Goal: Task Accomplishment & Management: Manage account settings

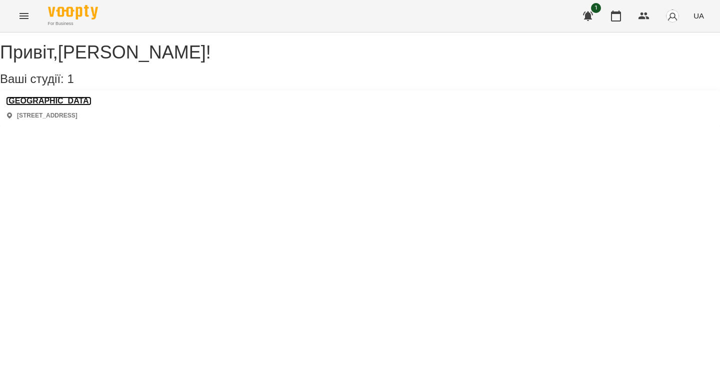
click at [48, 105] on h3 "[GEOGRAPHIC_DATA]" at bounding box center [48, 100] width 85 height 9
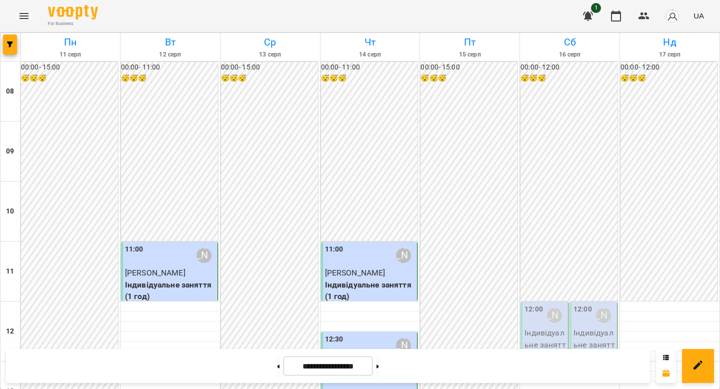
scroll to position [535, 0]
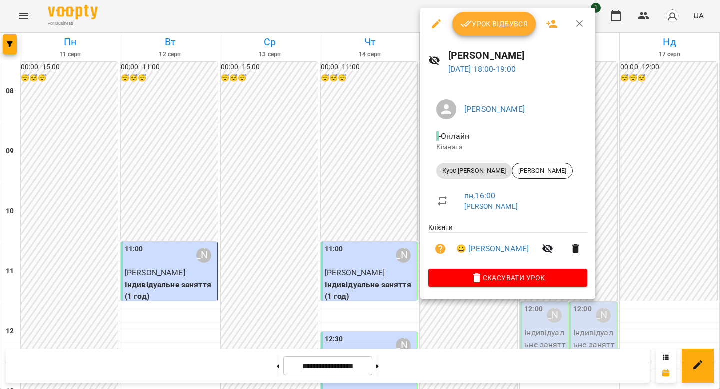
click at [488, 28] on span "Урок відбувся" at bounding box center [494, 24] width 68 height 12
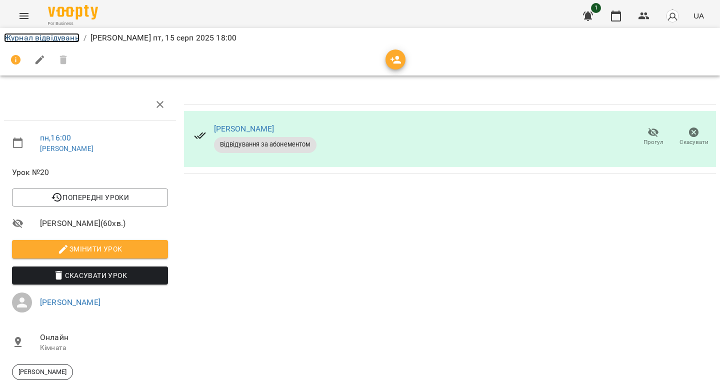
click at [64, 39] on link "Журнал відвідувань" at bounding box center [41, 37] width 75 height 9
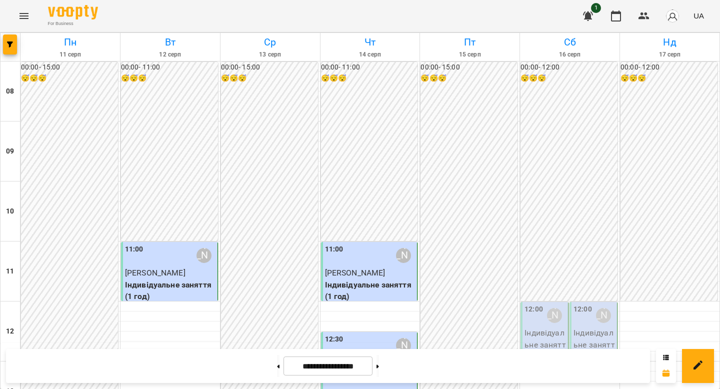
scroll to position [550, 0]
